Goal: Task Accomplishment & Management: Manage account settings

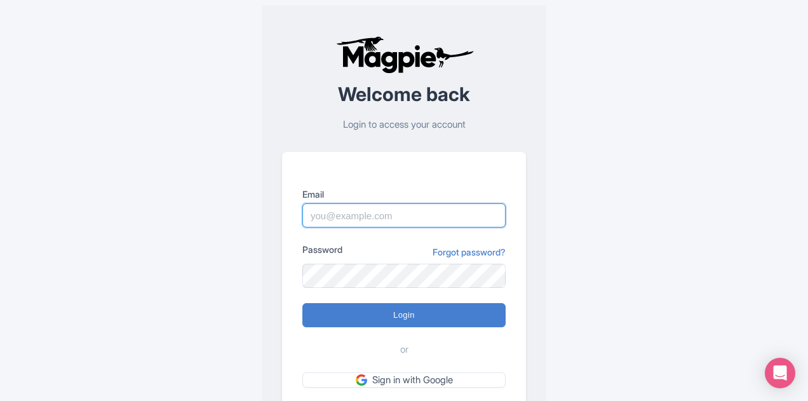
click at [400, 208] on input "Email" at bounding box center [403, 215] width 203 height 24
type input "michael@graylineorlando.com"
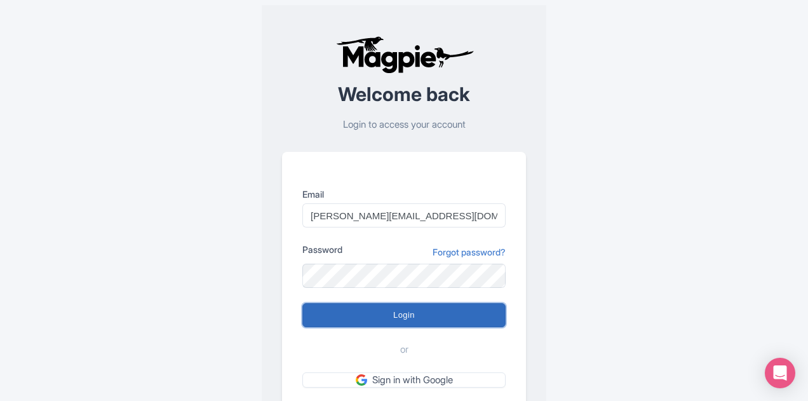
click at [433, 322] on input "Login" at bounding box center [403, 315] width 203 height 24
type input "Logging in..."
